Goal: Task Accomplishment & Management: Manage account settings

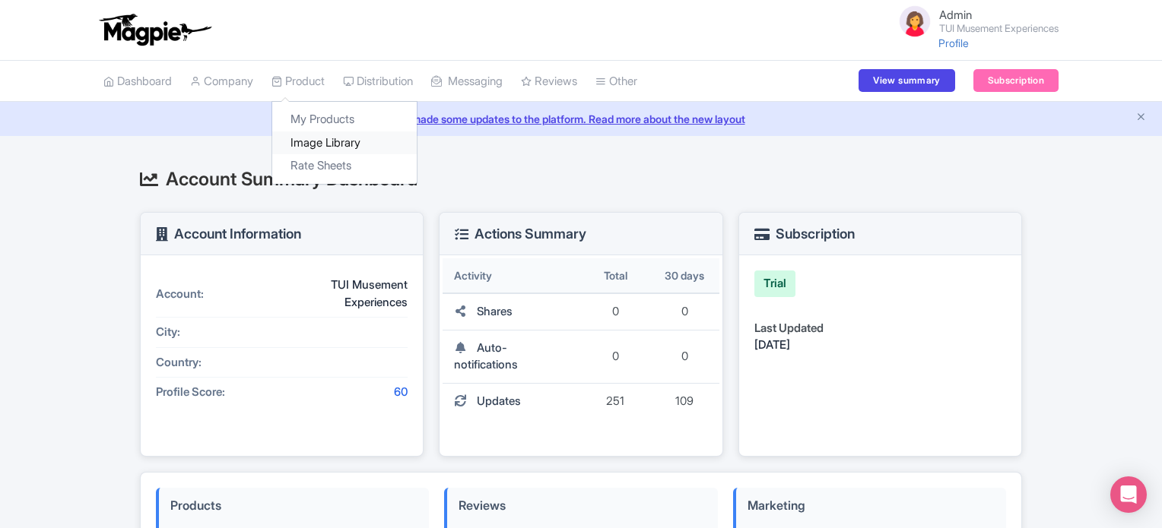
click at [317, 143] on link "Image Library" at bounding box center [344, 144] width 144 height 24
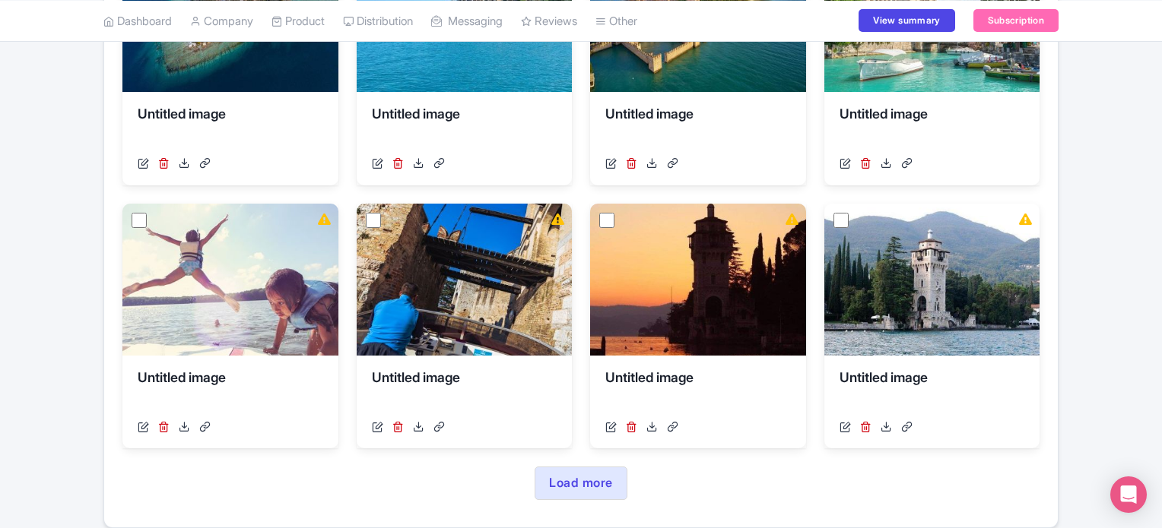
scroll to position [699, 0]
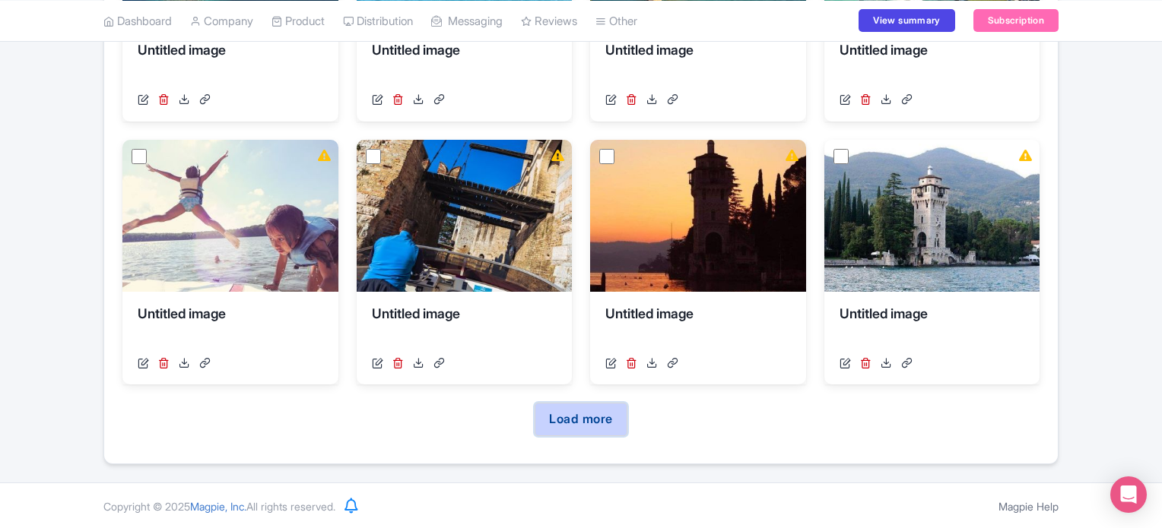
click at [587, 422] on link "Load more" at bounding box center [580, 419] width 92 height 33
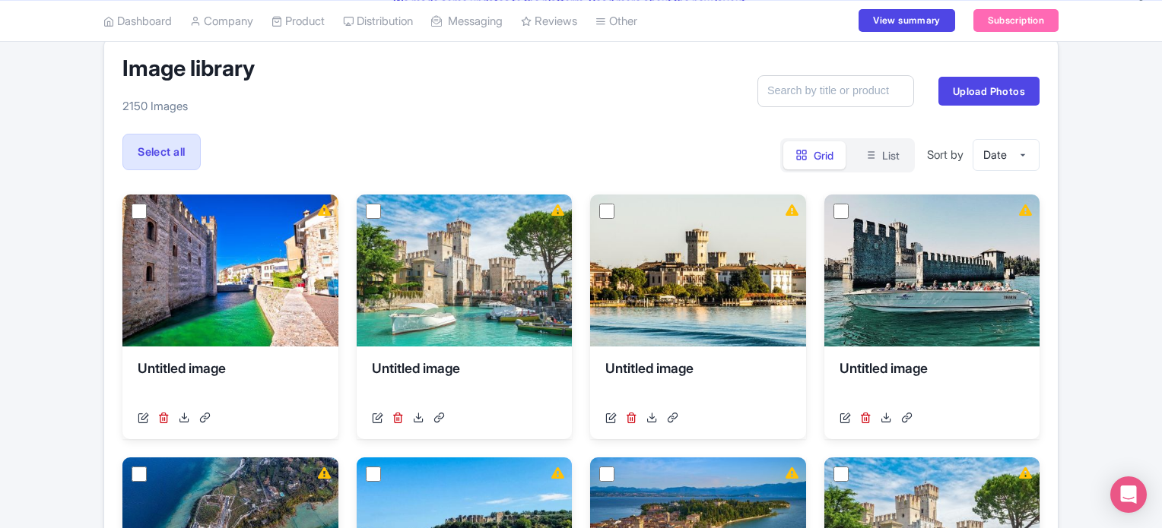
scroll to position [0, 0]
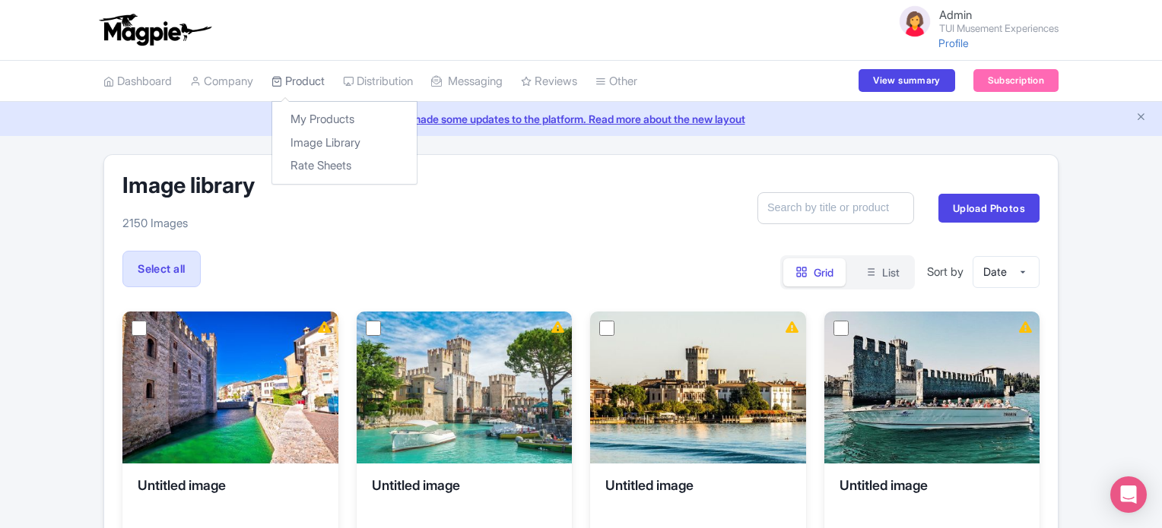
click at [316, 84] on link "Product" at bounding box center [297, 82] width 53 height 42
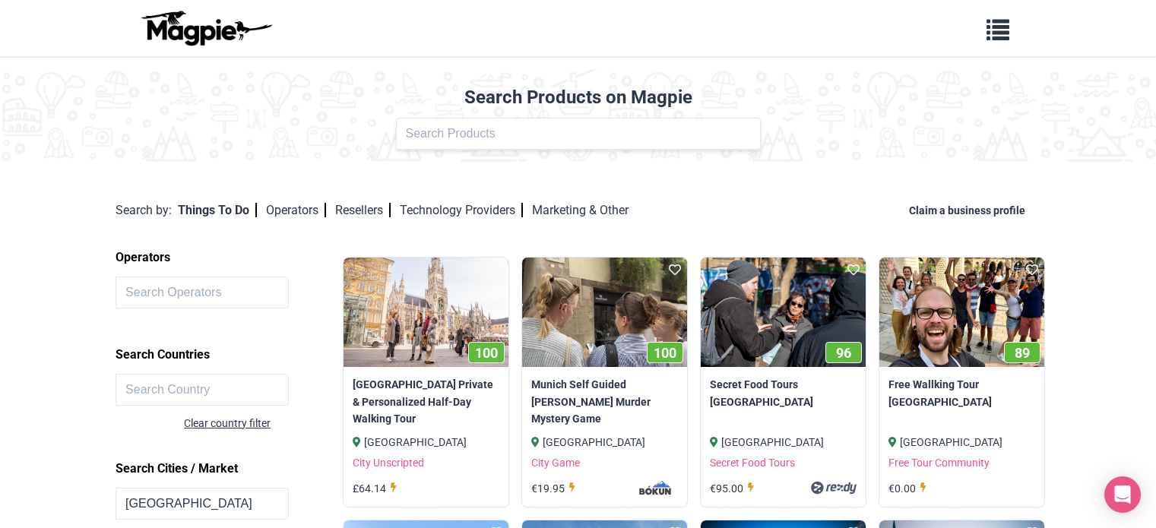
scroll to position [22, 0]
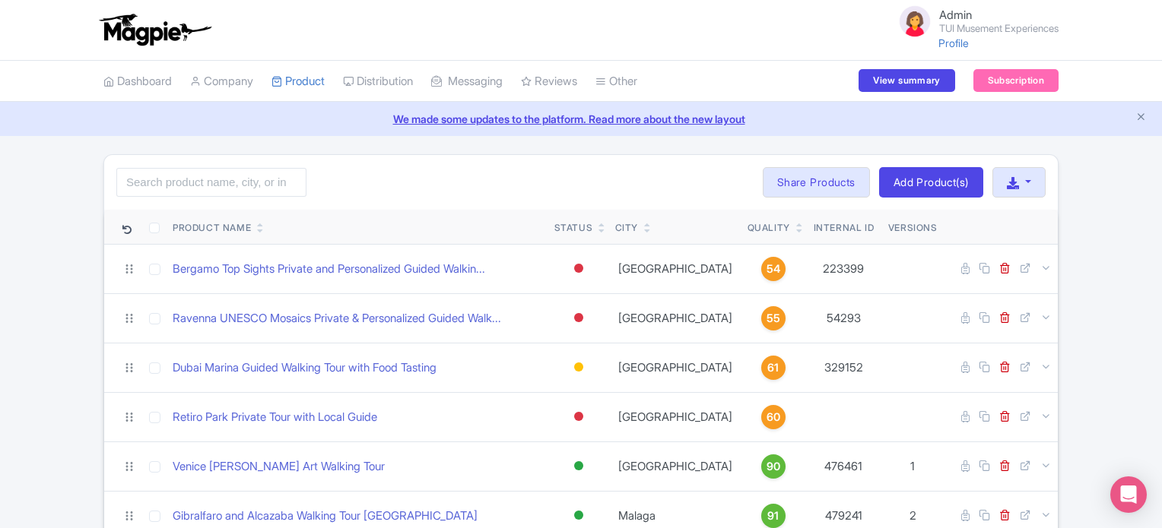
click at [483, 188] on div "Search Bulk Actions Delete Add to Collection Translate Share Products Add to Co…" at bounding box center [580, 182] width 953 height 55
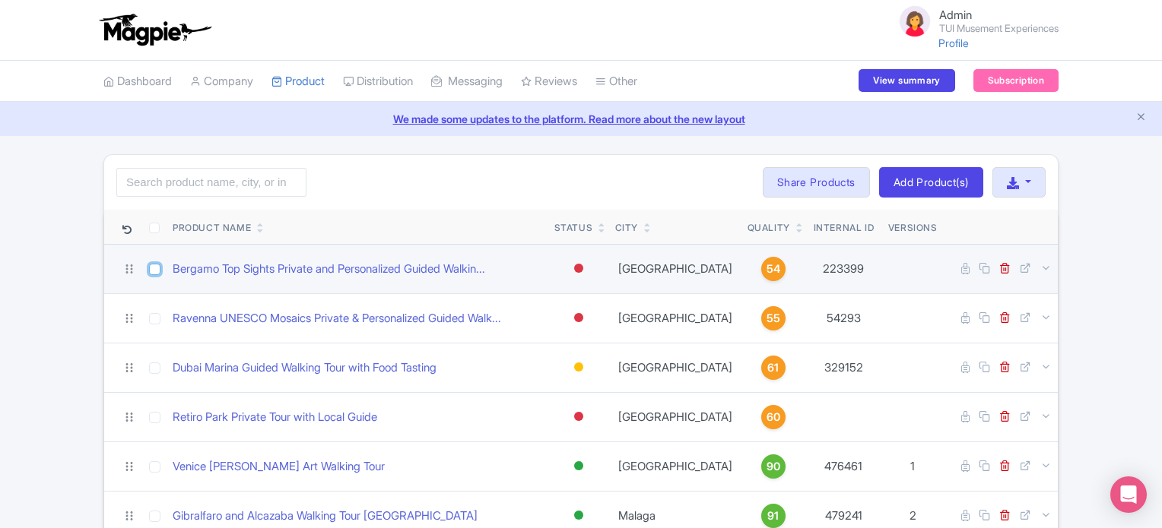
click at [155, 269] on input "checkbox" at bounding box center [154, 269] width 11 height 11
checkbox input "true"
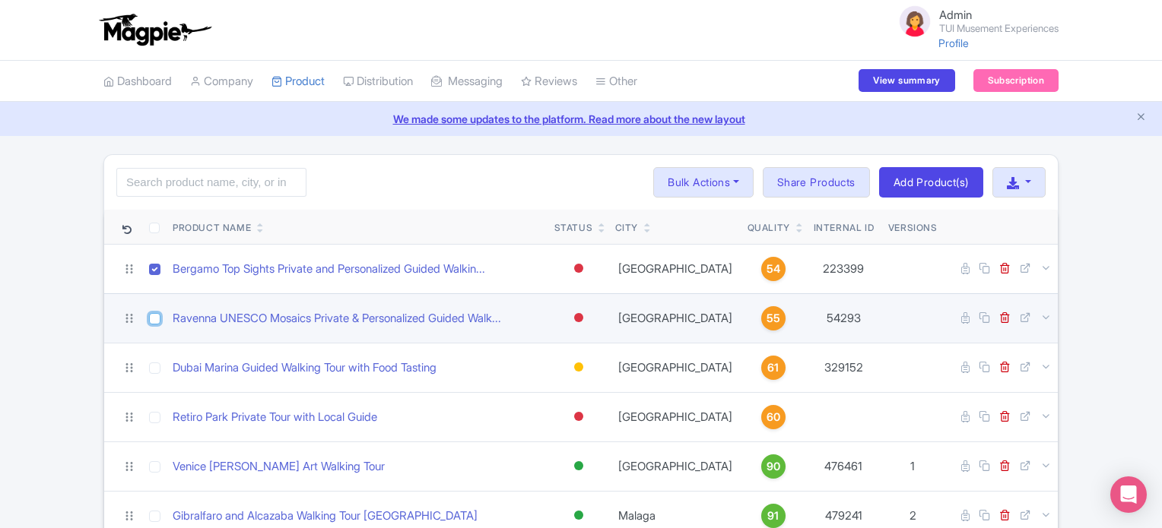
click at [152, 316] on input "checkbox" at bounding box center [154, 318] width 11 height 11
checkbox input "true"
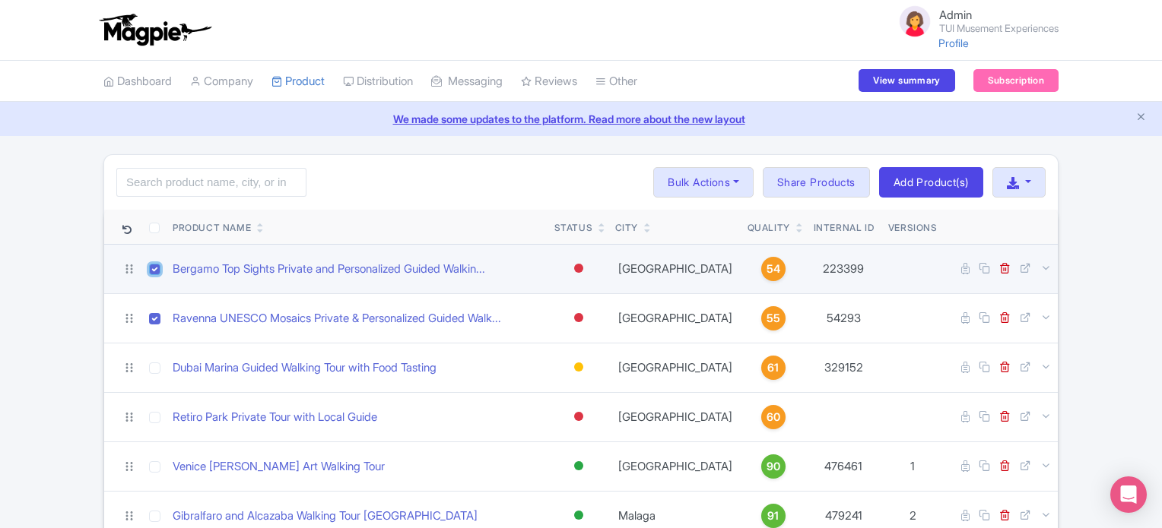
click at [152, 269] on input "checkbox" at bounding box center [154, 269] width 11 height 11
checkbox input "false"
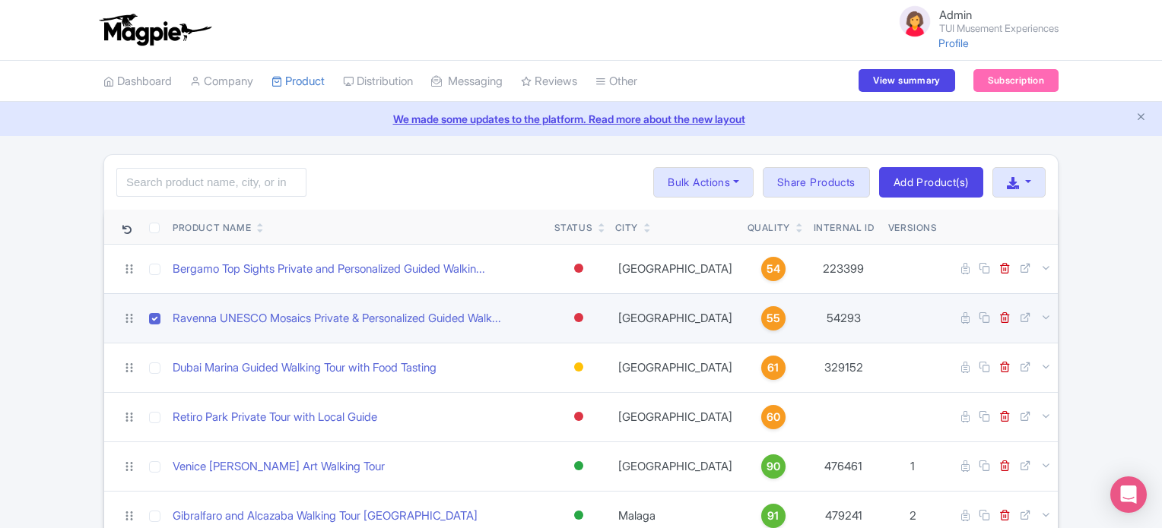
click at [160, 318] on td at bounding box center [154, 317] width 24 height 49
click at [152, 319] on input "checkbox" at bounding box center [154, 318] width 11 height 11
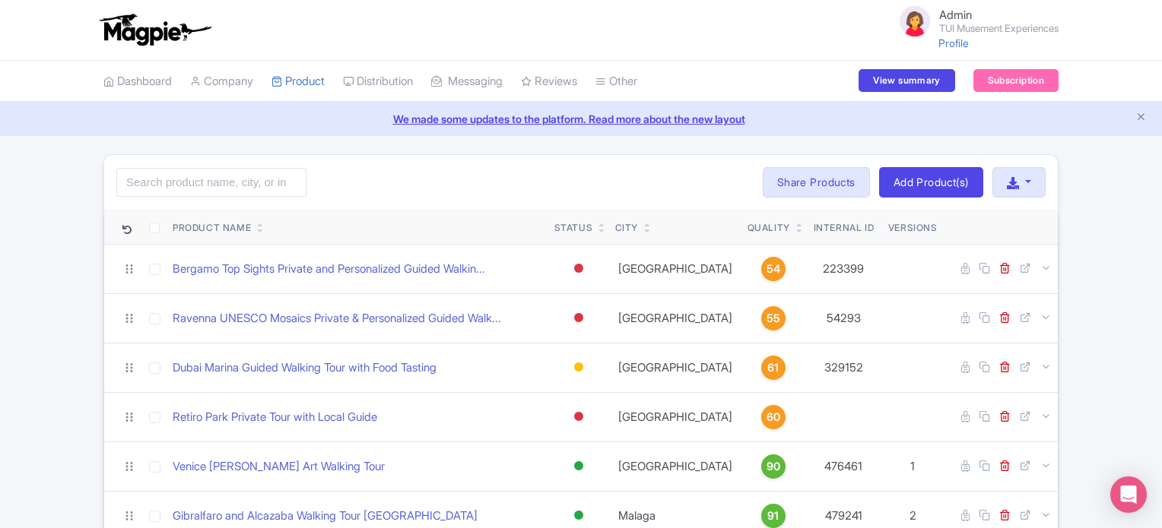
click at [449, 195] on div "Search Bulk Actions Delete Add to Collection Translate Share Products Add to Co…" at bounding box center [580, 182] width 953 height 55
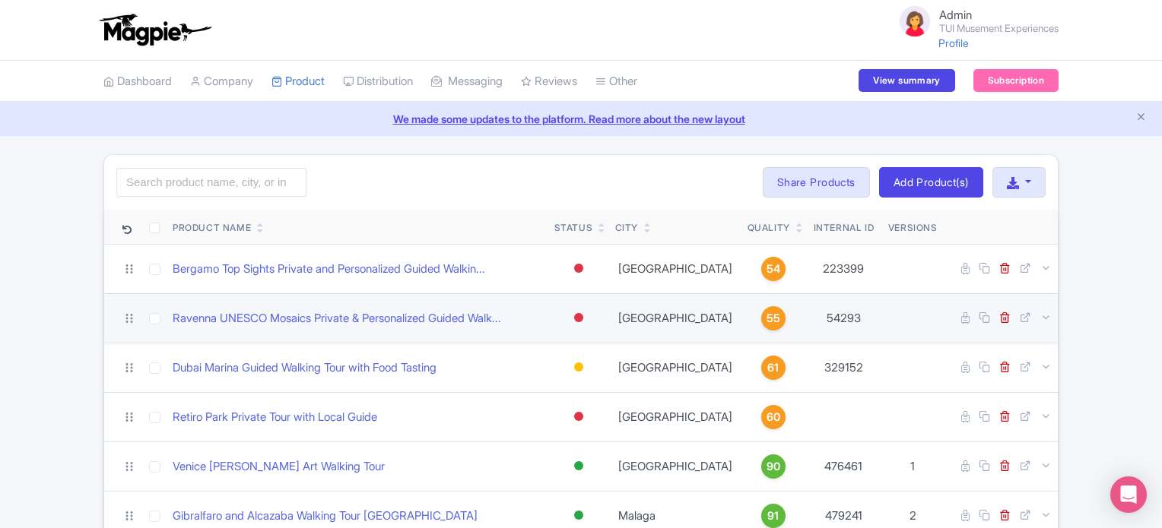
click at [161, 317] on td at bounding box center [154, 317] width 24 height 49
click at [157, 320] on input "checkbox" at bounding box center [154, 318] width 11 height 11
checkbox input "true"
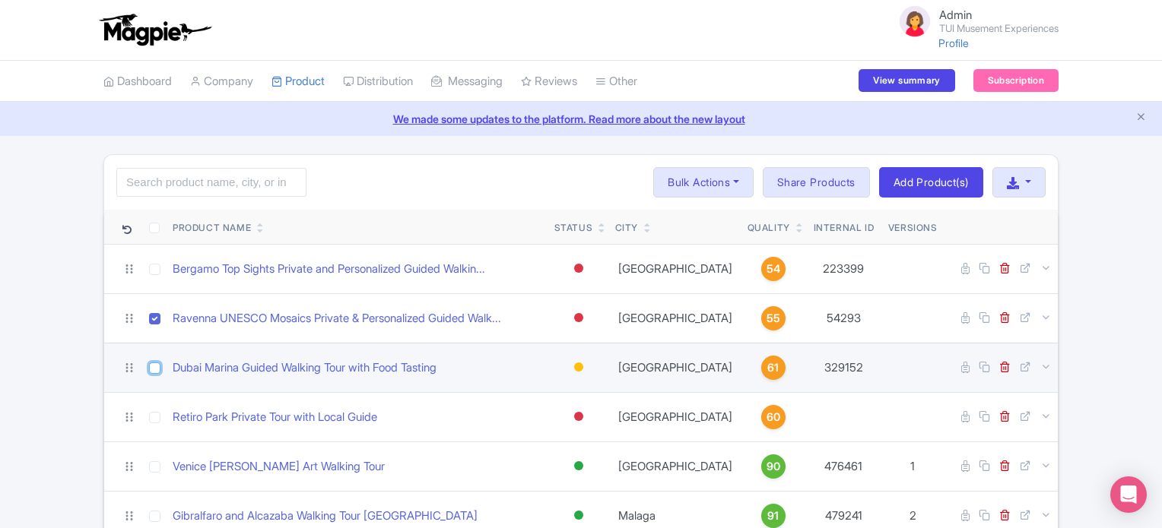
click at [154, 368] on input "checkbox" at bounding box center [154, 368] width 11 height 11
checkbox input "true"
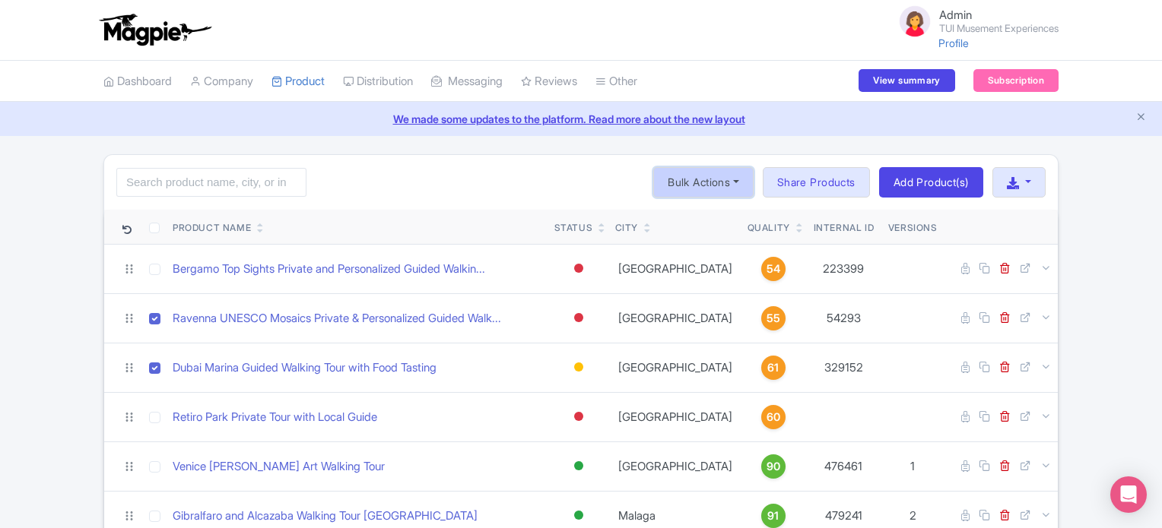
click at [718, 188] on button "Bulk Actions" at bounding box center [703, 182] width 100 height 30
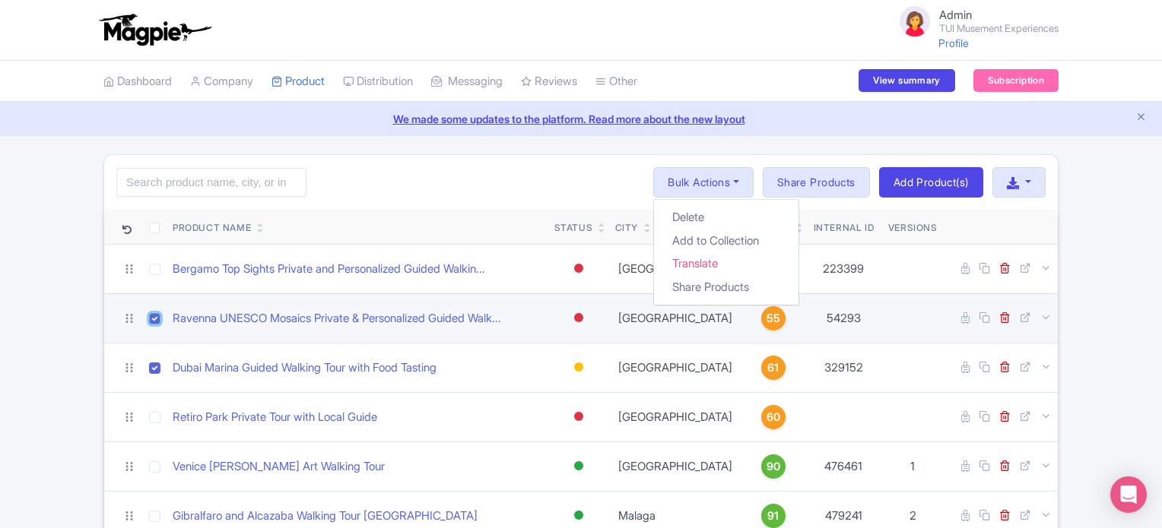
click at [151, 320] on input "checkbox" at bounding box center [154, 318] width 11 height 11
checkbox input "false"
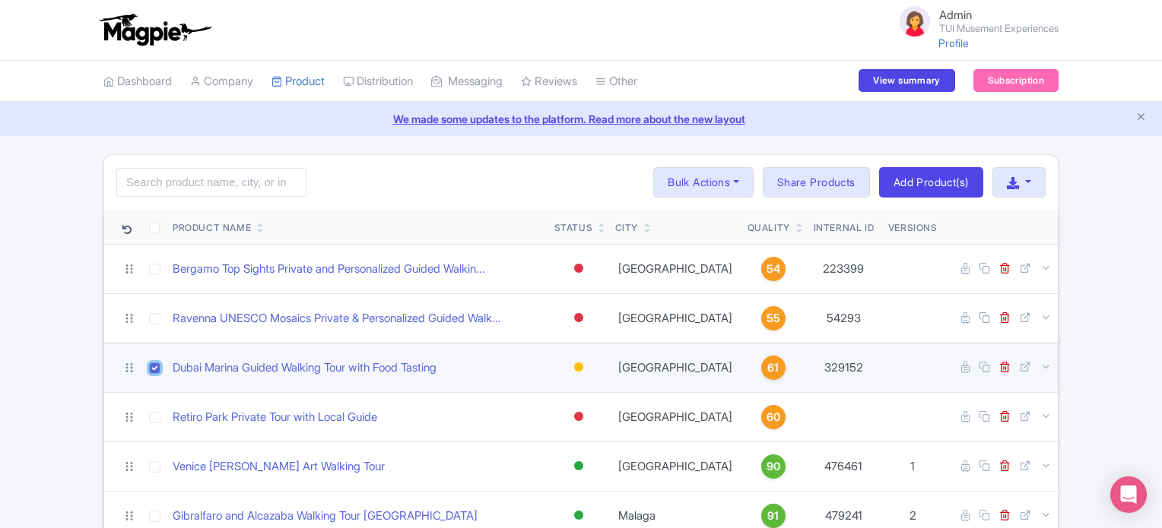
click at [158, 365] on input "checkbox" at bounding box center [154, 368] width 11 height 11
checkbox input "false"
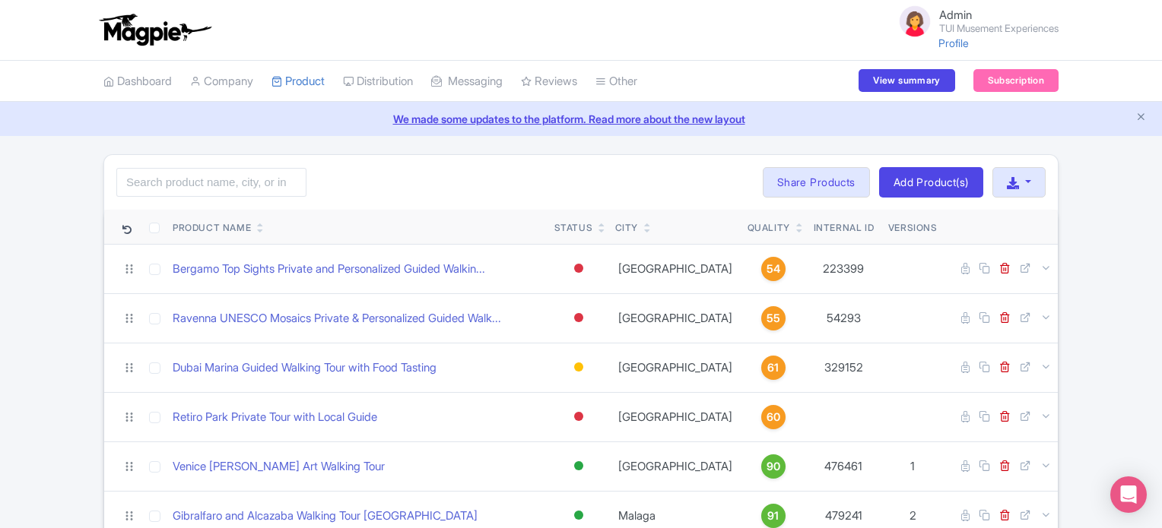
click at [341, 195] on div "Search Bulk Actions Delete Add to Collection Translate Share Products Add to Co…" at bounding box center [580, 182] width 953 height 55
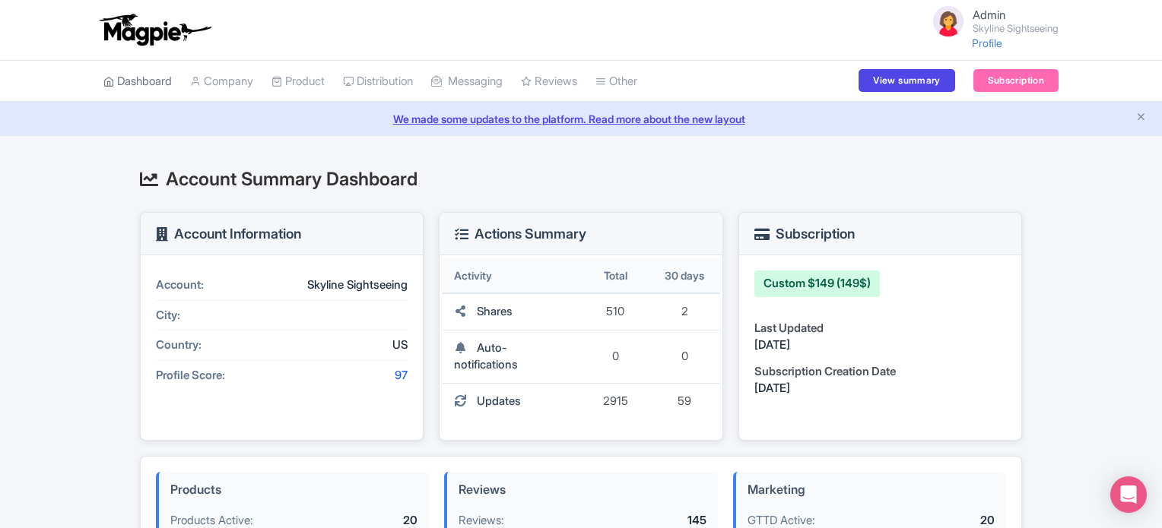
click at [151, 83] on link "Dashboard" at bounding box center [137, 82] width 68 height 42
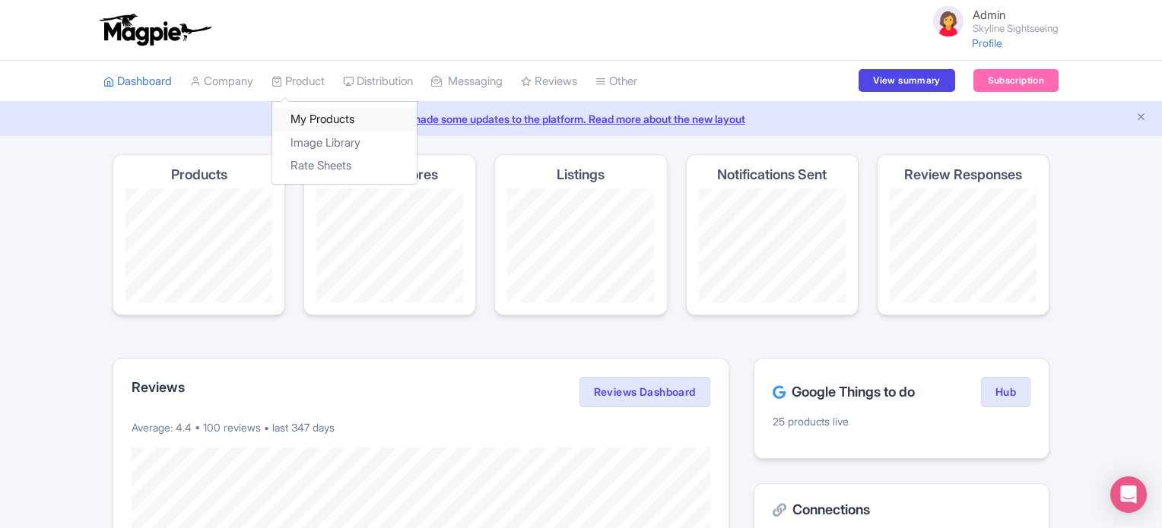
click at [320, 118] on link "My Products" at bounding box center [344, 120] width 144 height 24
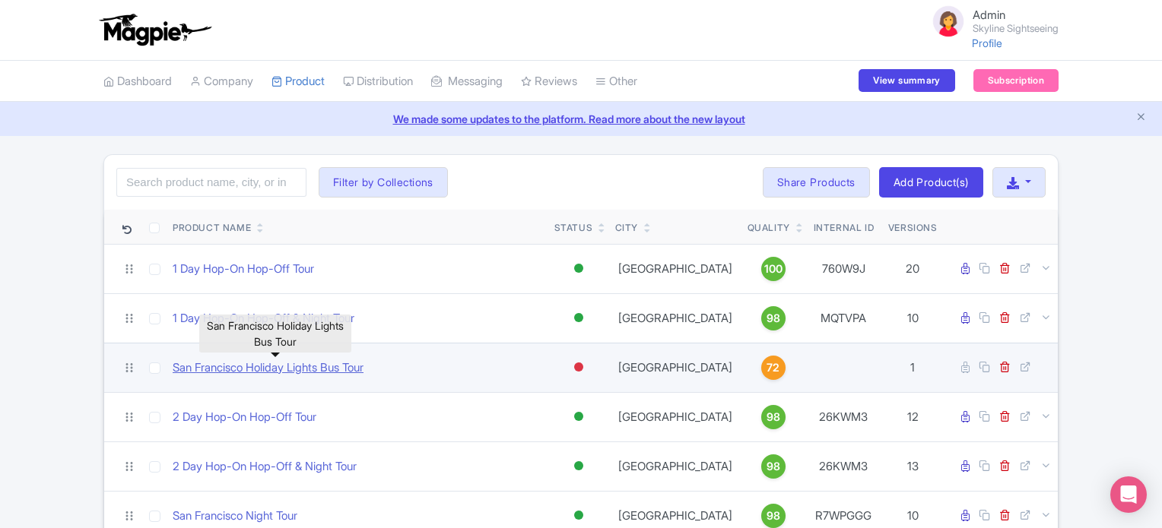
click at [220, 365] on link "San Francisco Holiday Lights Bus Tour" at bounding box center [268, 368] width 191 height 17
